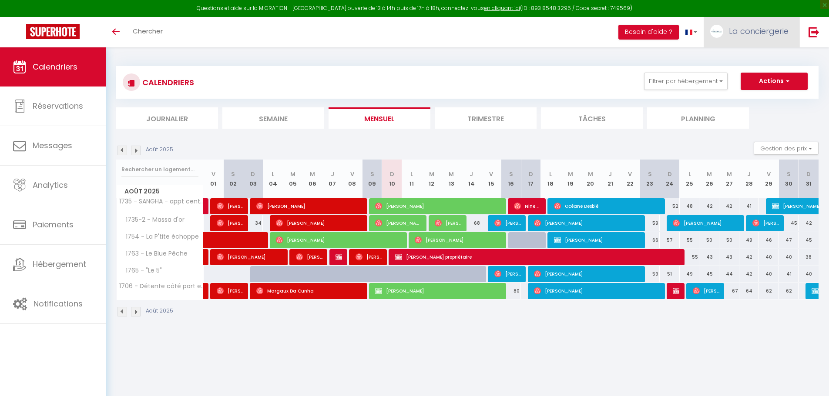
click at [748, 33] on span "La conciergerie" at bounding box center [759, 31] width 60 height 11
click at [752, 64] on link "Paramètres" at bounding box center [764, 60] width 64 height 15
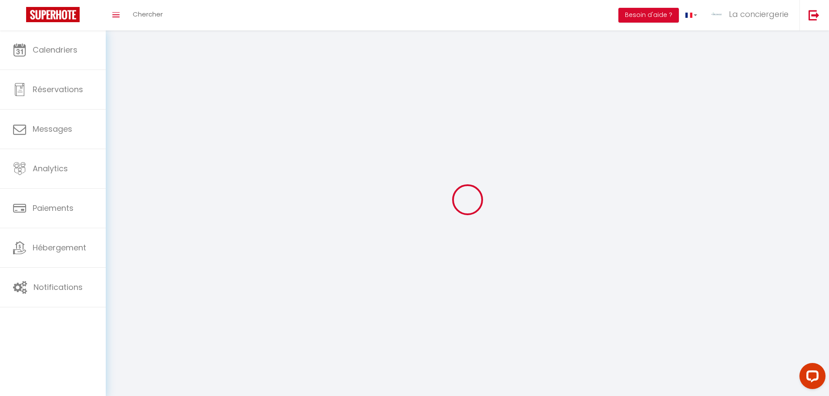
select select "28"
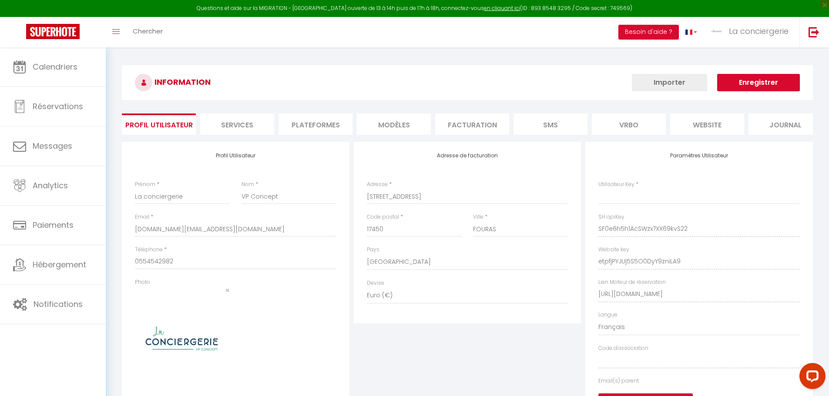
type input "SF0e6h5h1AcSWzx7XX69kvS22"
type input "etpfjPYJUj5S5O0DyY9zniLA9"
type input "[URL][DOMAIN_NAME]"
select select "fr"
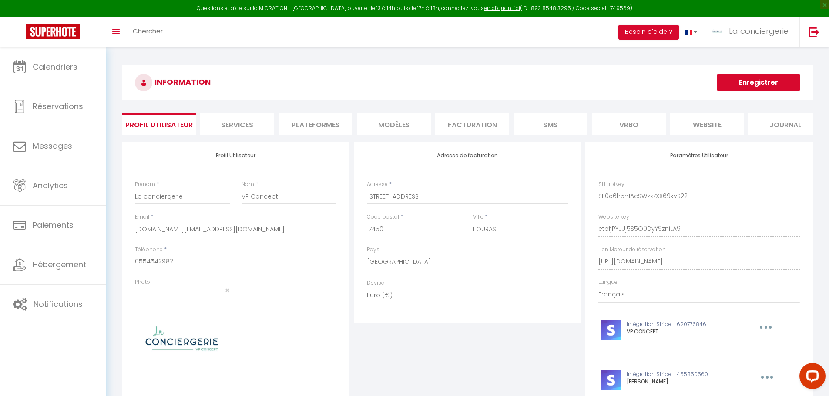
click at [322, 132] on li "Plateformes" at bounding box center [315, 124] width 74 height 21
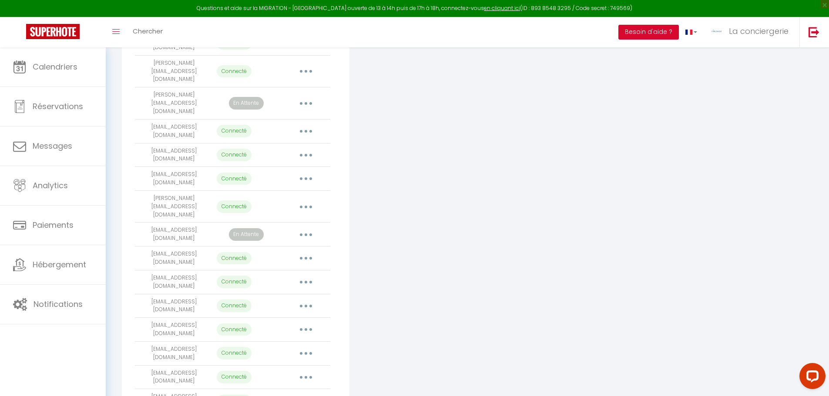
scroll to position [899, 0]
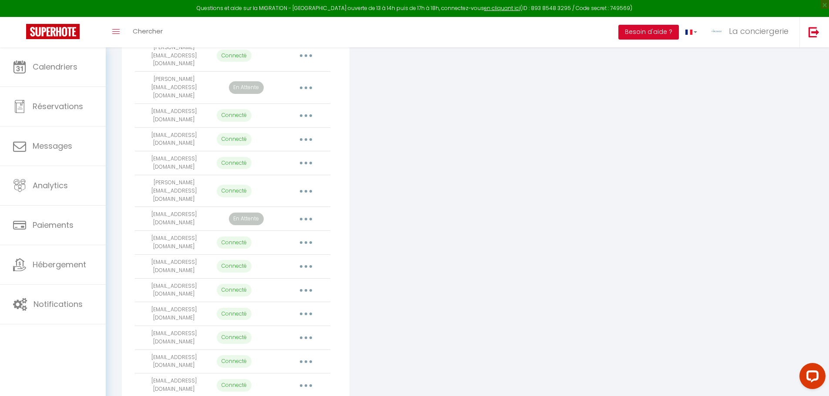
drag, startPoint x: 149, startPoint y: 252, endPoint x: 221, endPoint y: 253, distance: 71.8
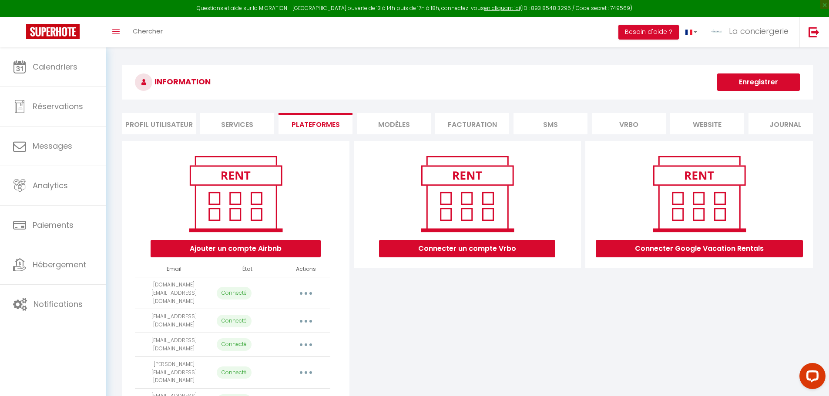
scroll to position [0, 0]
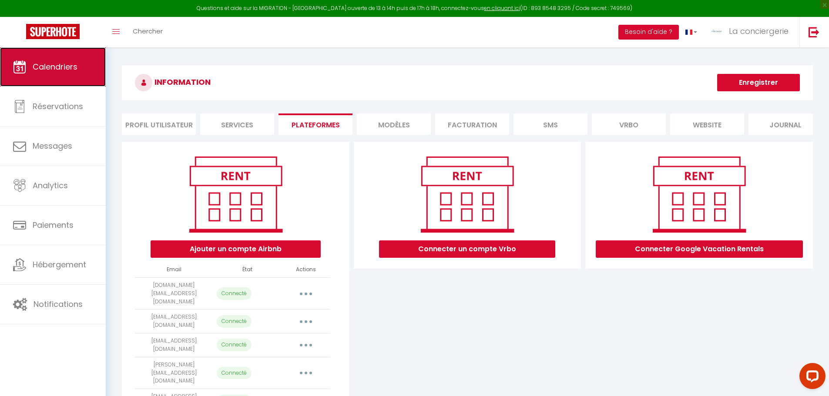
click at [67, 67] on span "Calendriers" at bounding box center [55, 66] width 45 height 11
